Goal: Task Accomplishment & Management: Use online tool/utility

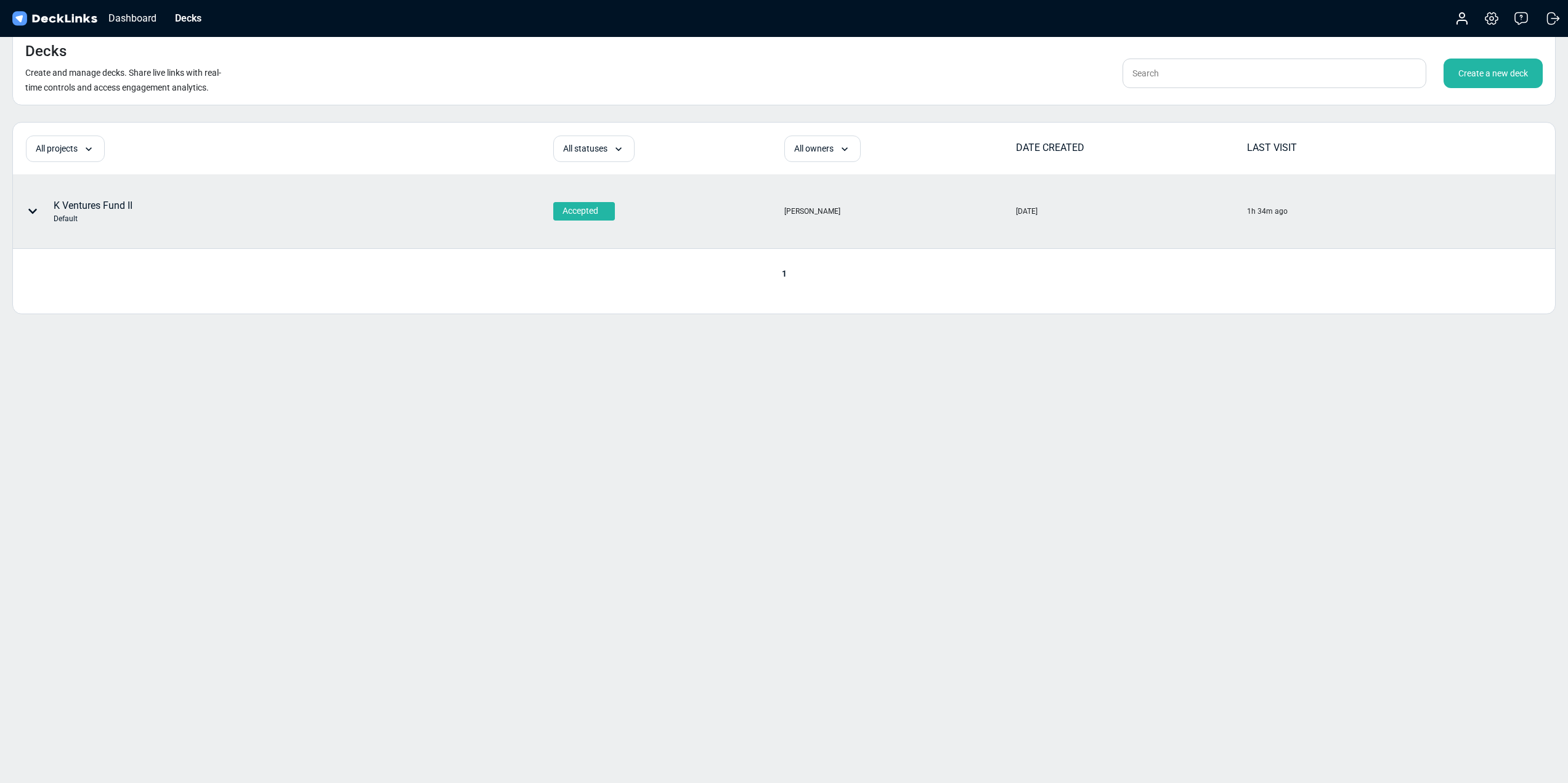
click at [116, 210] on div "K Ventures Fund II Default" at bounding box center [93, 211] width 79 height 26
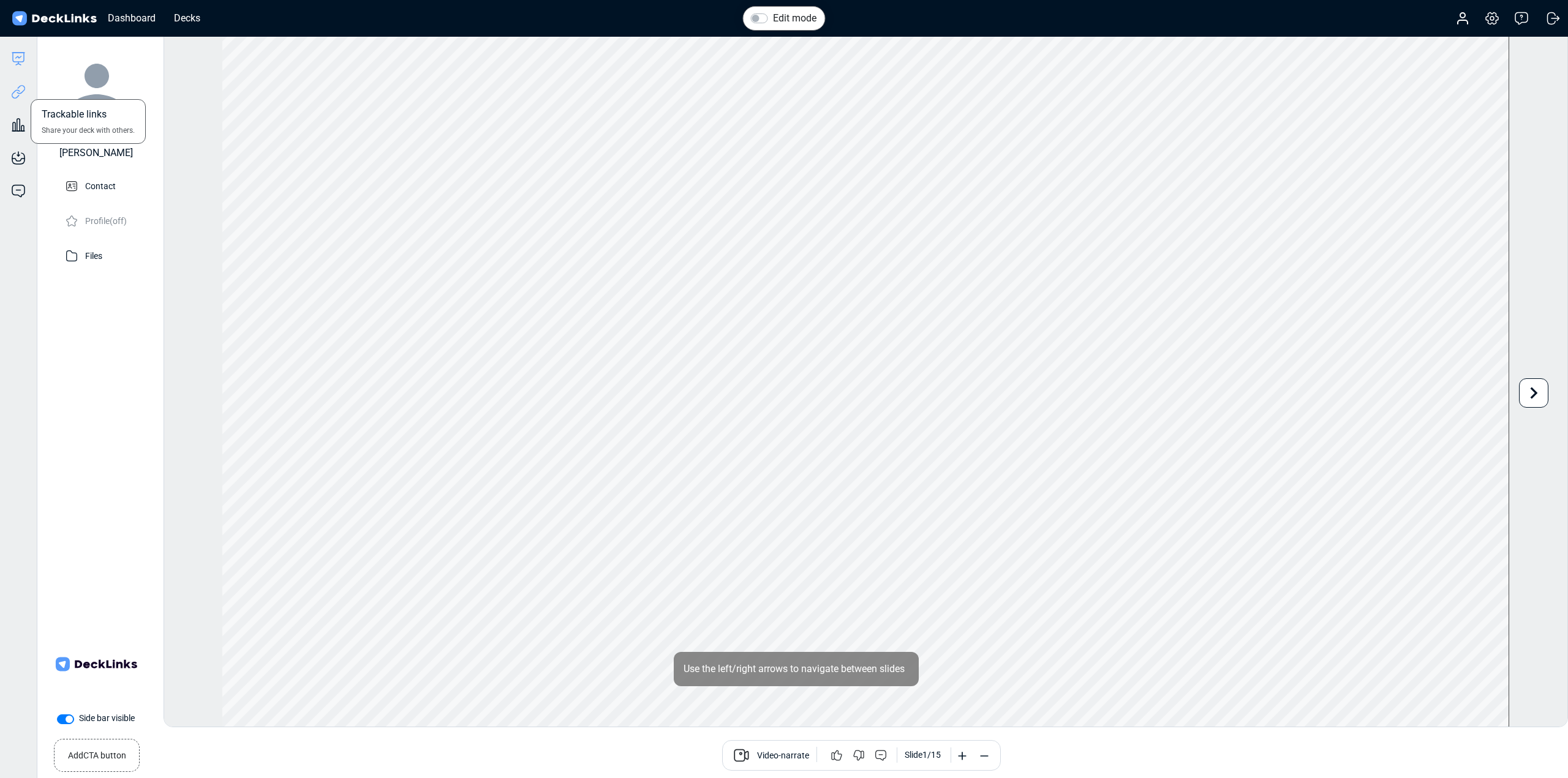
click at [19, 94] on icon at bounding box center [20, 90] width 9 height 9
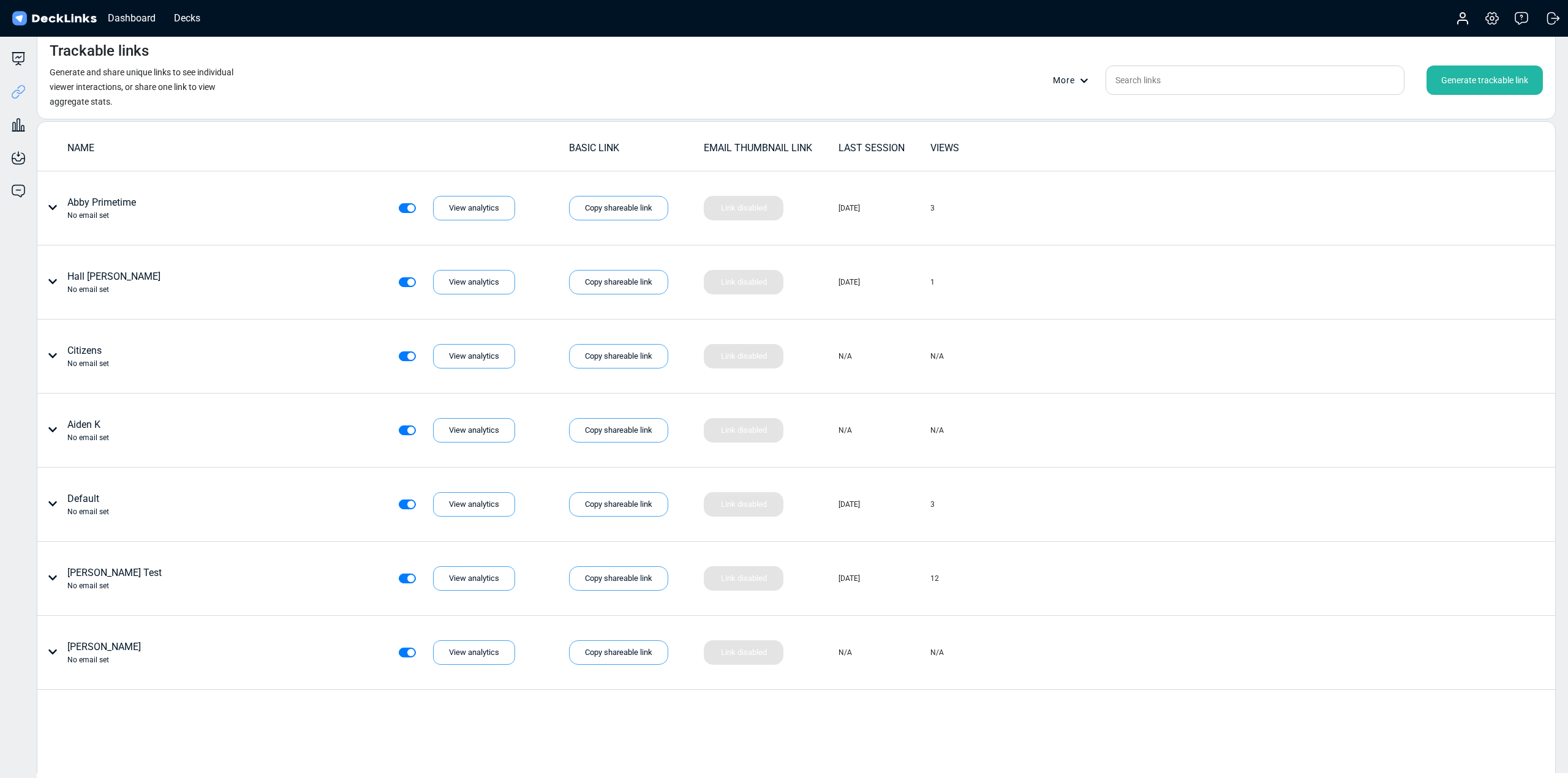
click at [1503, 85] on div "Generate trackable link" at bounding box center [1484, 81] width 116 height 29
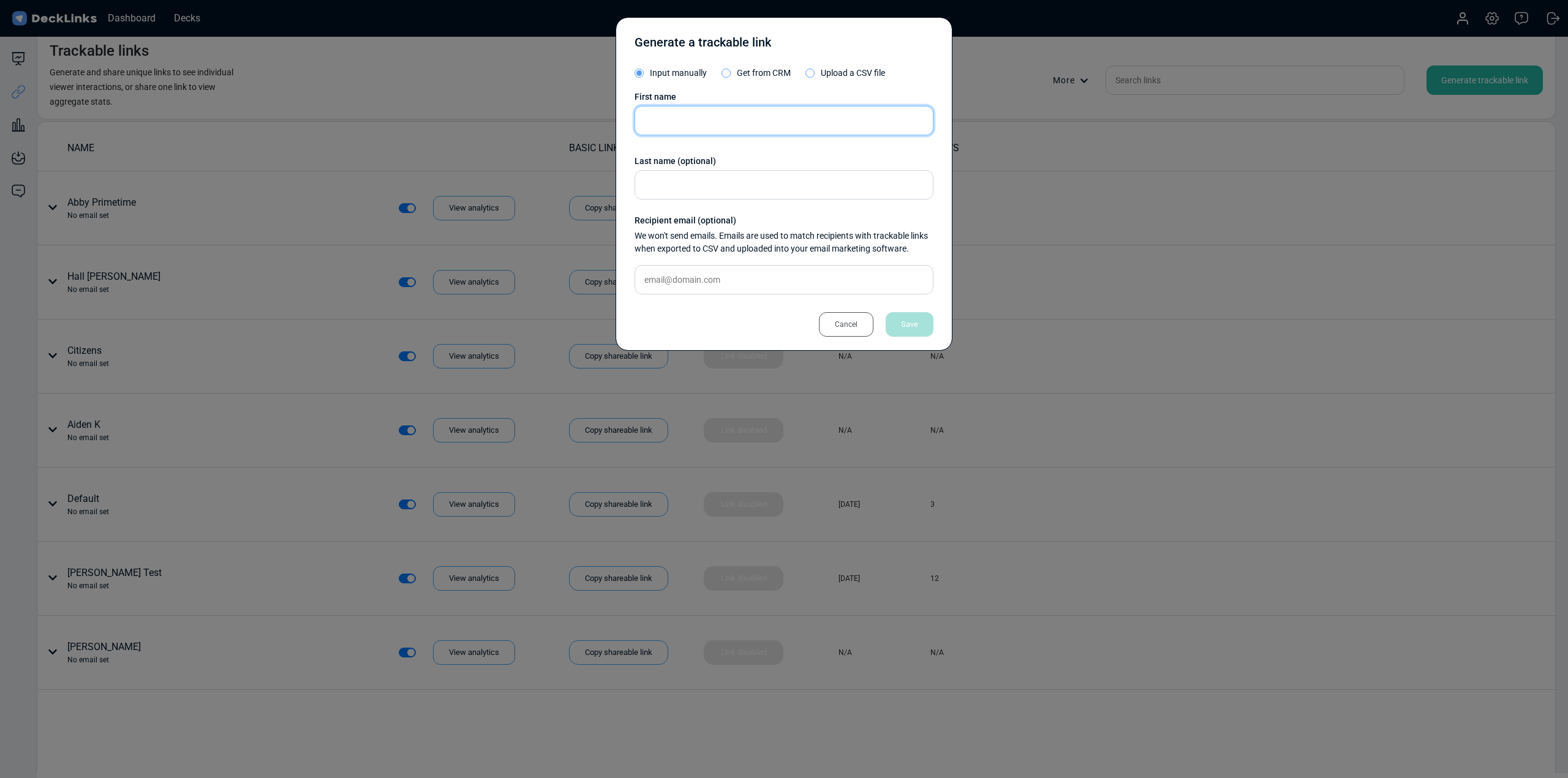
click at [756, 115] on input "text" at bounding box center [783, 120] width 299 height 29
type input "[PERSON_NAME]"
click at [912, 329] on div "Save" at bounding box center [909, 325] width 48 height 24
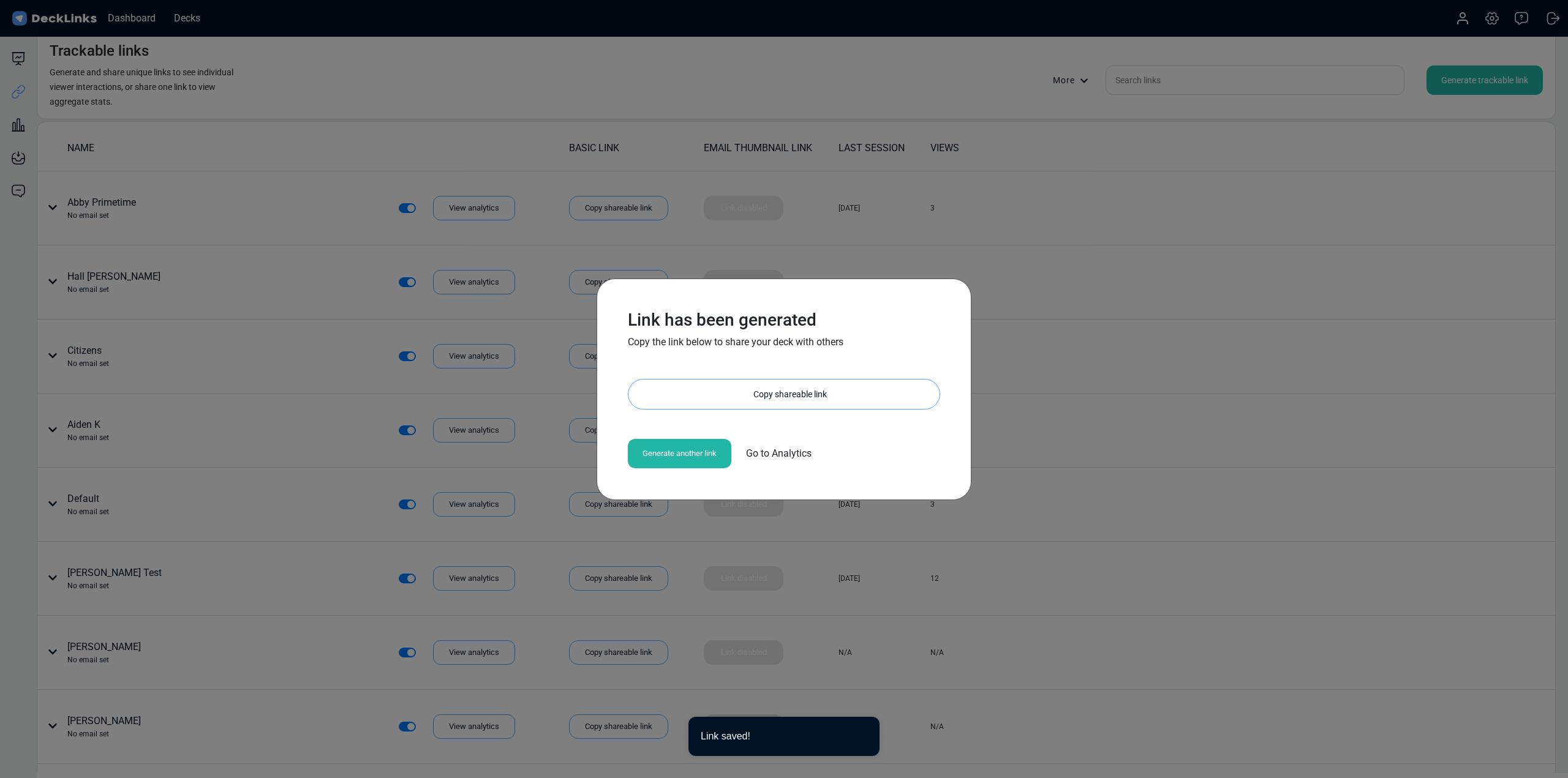
click at [744, 395] on div "Copy shareable link" at bounding box center [790, 394] width 299 height 29
